Goal: Find contact information: Find contact information

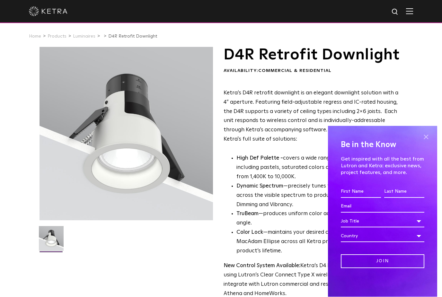
click at [428, 138] on span at bounding box center [426, 137] width 10 height 10
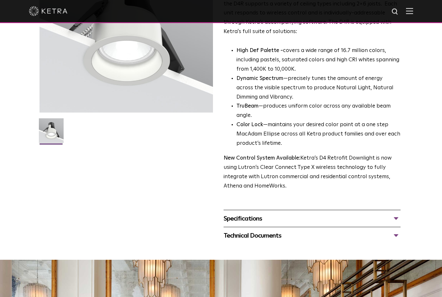
scroll to position [108, 0]
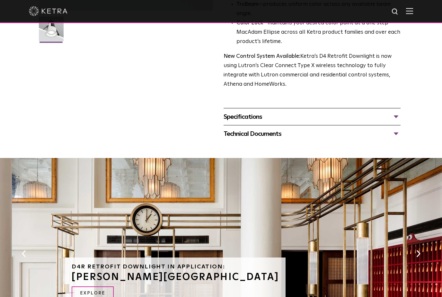
click at [391, 122] on div "Specifications" at bounding box center [312, 117] width 177 height 10
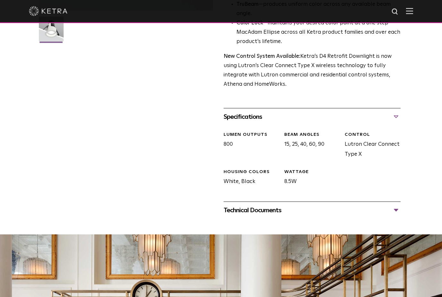
scroll to position [210, 0]
click at [400, 122] on div "Specifications" at bounding box center [312, 116] width 177 height 10
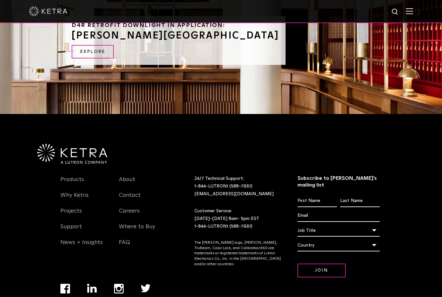
scroll to position [464, 0]
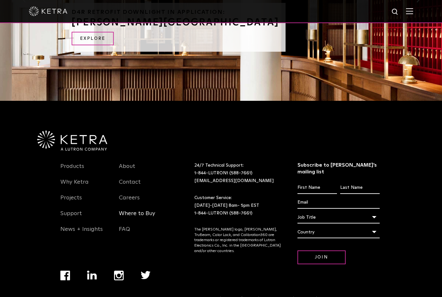
click at [144, 223] on link "Where to Buy" at bounding box center [137, 217] width 36 height 15
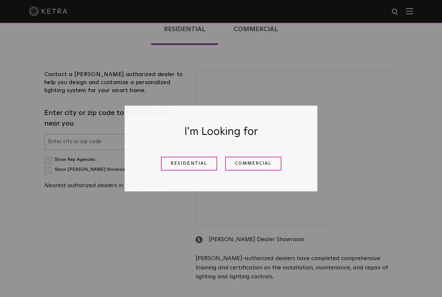
scroll to position [186, 0]
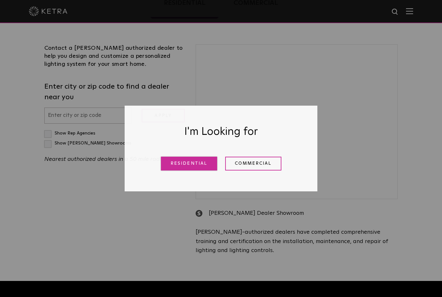
click at [187, 171] on link "Residential" at bounding box center [189, 164] width 56 height 14
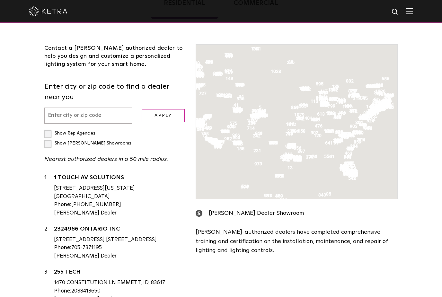
scroll to position [164, 0]
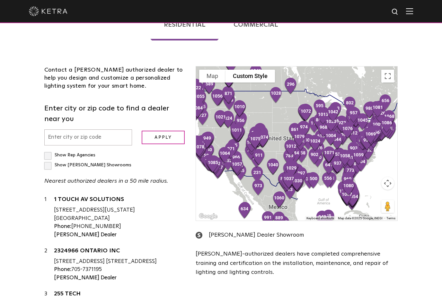
click at [73, 129] on input "text" at bounding box center [88, 137] width 88 height 16
type input "[GEOGRAPHIC_DATA], [GEOGRAPHIC_DATA]"
click at [167, 131] on input "Apply" at bounding box center [163, 138] width 43 height 14
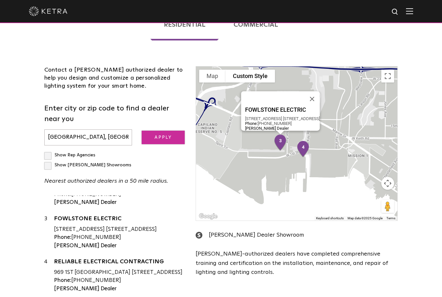
scroll to position [83, 0]
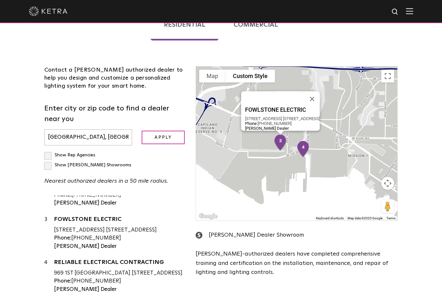
click at [240, 231] on div "[PERSON_NAME] Dealer Showroom" at bounding box center [297, 235] width 202 height 9
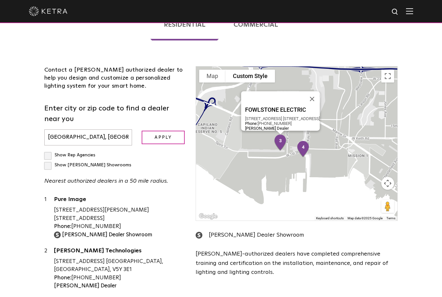
scroll to position [0, 0]
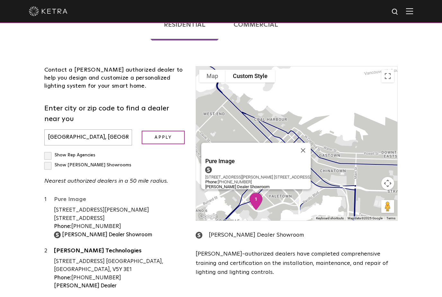
click at [240, 136] on div "Pure Image [STREET_ADDRESS][PERSON_NAME] [STREET_ADDRESS] Phone: [PHONE_NUMBER]…" at bounding box center [296, 143] width 201 height 154
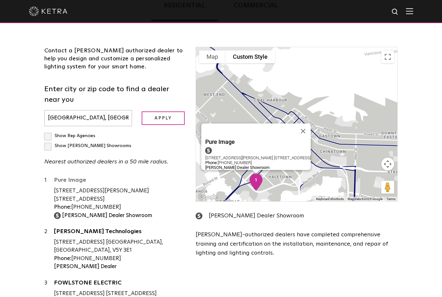
scroll to position [185, 0]
